Goal: Answer question/provide support

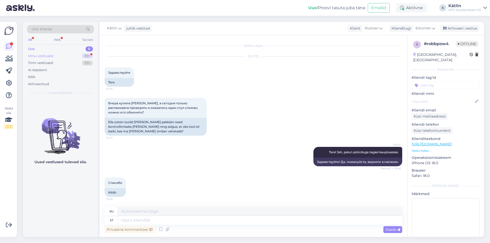
click at [49, 57] on div "Minu vestlused" at bounding box center [40, 56] width 25 height 5
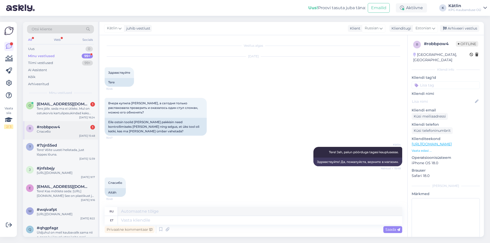
click at [72, 128] on div "#robbpow4 1" at bounding box center [66, 127] width 58 height 5
click at [69, 110] on div "Tere jälle. seda ma ei ütleks .Mul on ostukorvis kartulipesukindad kaks pehmet …" at bounding box center [66, 110] width 58 height 9
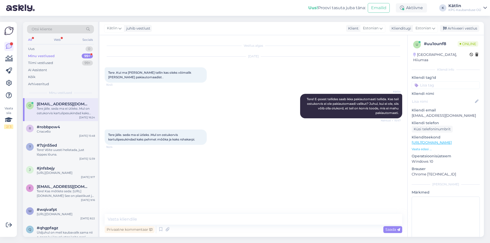
click at [425, 147] on p "Vaata edasi ..." at bounding box center [445, 149] width 68 height 5
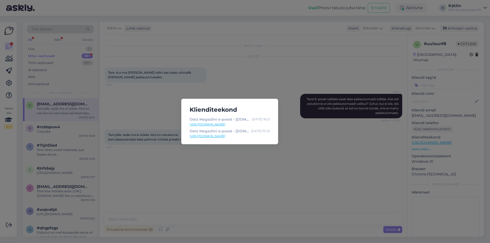
click at [221, 173] on div "Klienditeekond Osta Magaziini e-poest - [DOMAIN_NAME] - E-pood : [DATE] 16:21 […" at bounding box center [245, 121] width 490 height 243
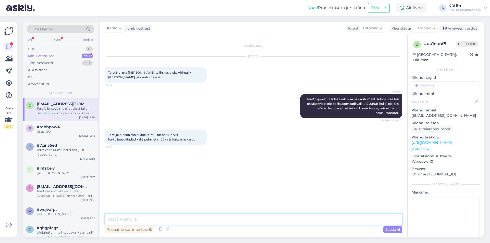
click at [141, 215] on textarea at bounding box center [253, 219] width 297 height 11
paste textarea "[URL][DOMAIN_NAME]"
type textarea "Kas need: [URL][DOMAIN_NAME] ?"
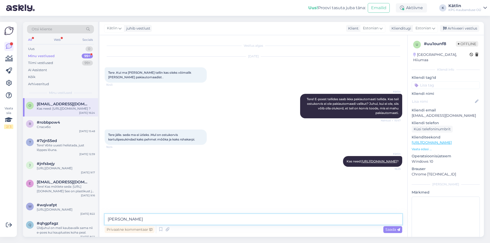
type textarea "J"
type textarea "Kahjuks see toode on liiga pikk pakiautomaadi jaoks (max pikkus 60 cm), seetõtt…"
